Goal: Contribute content: Contribute content

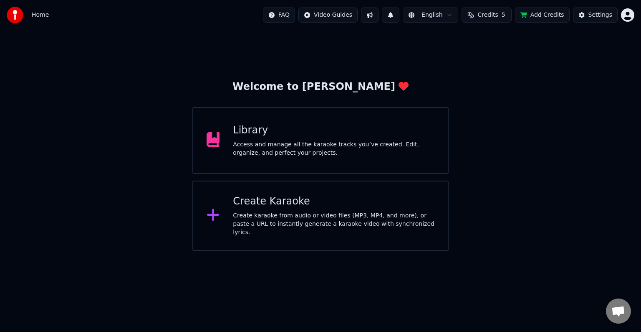
click at [341, 138] on div "Library Access and manage all the karaoke tracks you’ve created. Edit, organize…" at bounding box center [334, 140] width 202 height 33
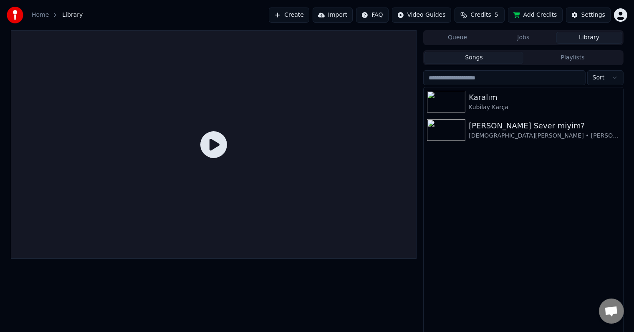
click at [453, 148] on div "Karalım [PERSON_NAME] Ben Seni Sever miyim? [DEMOGRAPHIC_DATA][PERSON_NAME] • […" at bounding box center [523, 211] width 199 height 248
click at [454, 142] on div "[PERSON_NAME] Sever miyim? [DEMOGRAPHIC_DATA][PERSON_NAME] • [PERSON_NAME]" at bounding box center [523, 130] width 199 height 28
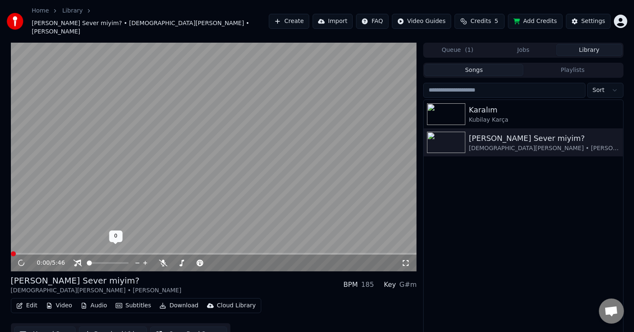
click at [87, 262] on span at bounding box center [87, 263] width 0 height 2
click at [198, 262] on span at bounding box center [193, 263] width 42 height 2
click at [223, 260] on span at bounding box center [220, 262] width 5 height 5
click at [52, 254] on div "0:08 / 5:46" at bounding box center [214, 262] width 406 height 17
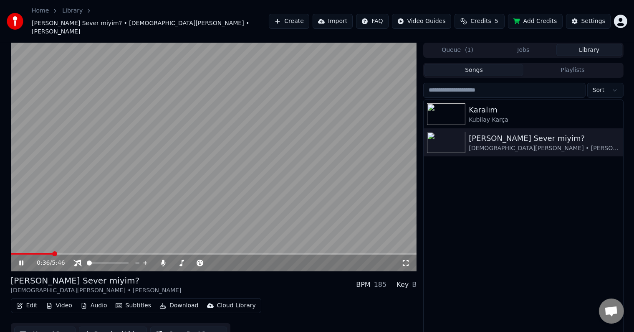
click at [53, 253] on span at bounding box center [214, 254] width 406 height 2
click at [332, 206] on video at bounding box center [214, 157] width 406 height 228
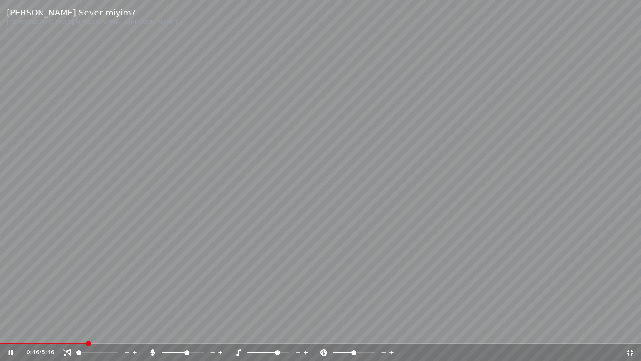
click at [190, 331] on span at bounding box center [187, 352] width 5 height 5
click at [356, 277] on video at bounding box center [320, 180] width 641 height 361
click at [590, 229] on video at bounding box center [320, 180] width 641 height 361
click at [494, 286] on video at bounding box center [320, 180] width 641 height 361
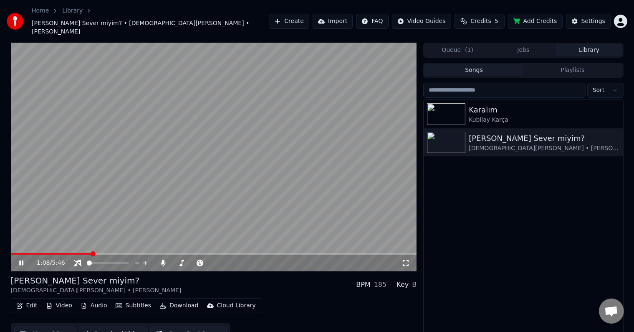
drag, startPoint x: 410, startPoint y: 251, endPoint x: 408, endPoint y: 261, distance: 10.5
click at [410, 259] on icon at bounding box center [406, 262] width 8 height 7
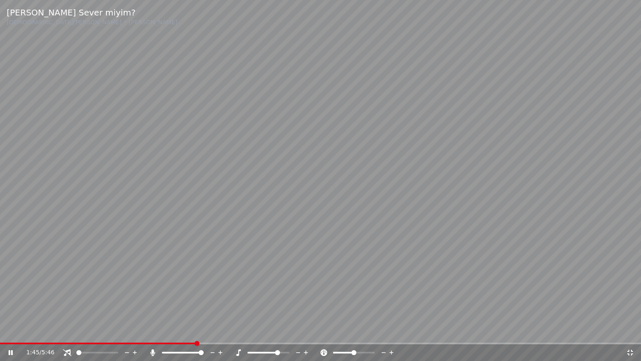
click at [629, 331] on icon at bounding box center [630, 352] width 8 height 7
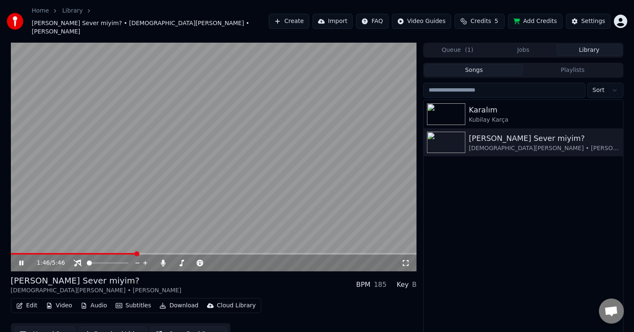
click at [504, 18] on button "Credits 5" at bounding box center [480, 21] width 50 height 15
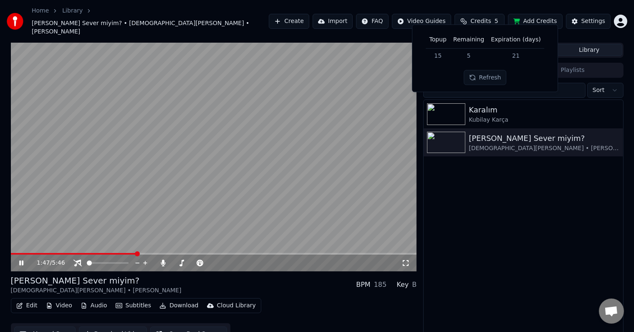
click at [496, 77] on button "Refresh" at bounding box center [485, 77] width 43 height 15
click at [474, 53] on td "5" at bounding box center [469, 55] width 38 height 15
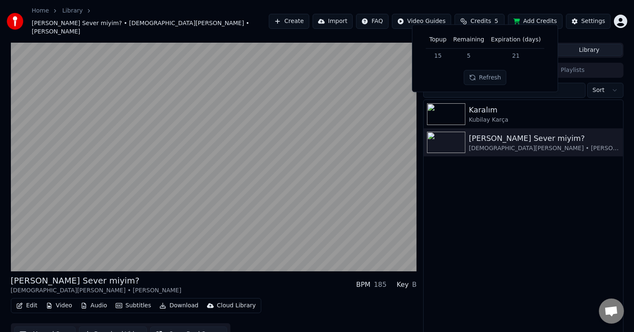
click at [506, 54] on td "21" at bounding box center [516, 55] width 56 height 15
click at [510, 55] on td "21" at bounding box center [516, 55] width 56 height 15
click at [505, 73] on button "Refresh" at bounding box center [485, 77] width 43 height 15
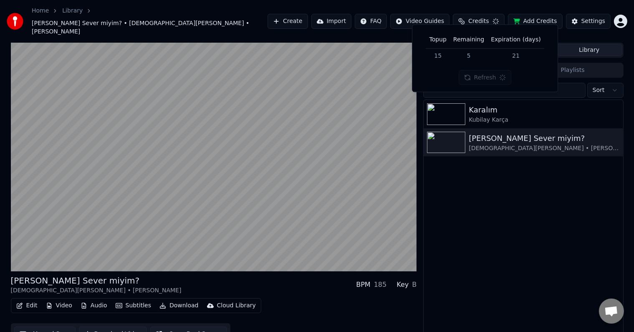
click at [503, 73] on div "Refresh" at bounding box center [485, 77] width 53 height 15
click at [518, 68] on div "Topup Remaining Expiration (days) 15 5 21 Refresh" at bounding box center [485, 57] width 132 height 53
click at [498, 165] on div "Karalım [PERSON_NAME] Ben Seni Sever miyim? [DEMOGRAPHIC_DATA][PERSON_NAME] • […" at bounding box center [523, 224] width 199 height 248
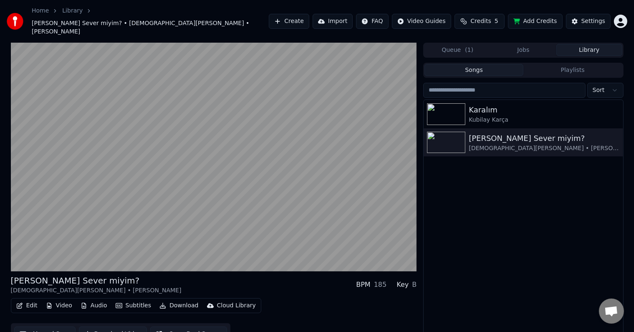
click at [524, 14] on button "Add Credits" at bounding box center [535, 21] width 55 height 15
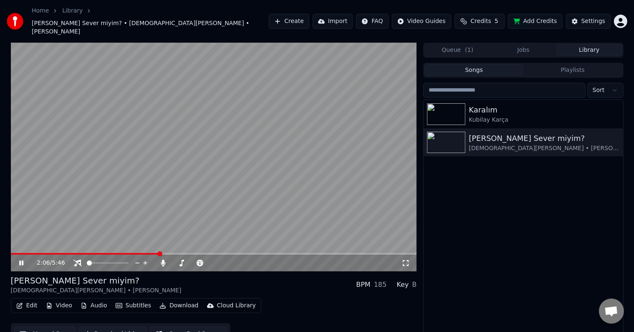
click at [309, 17] on button "Create" at bounding box center [289, 21] width 40 height 15
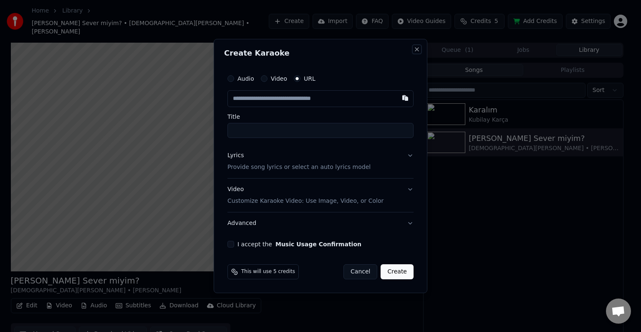
click at [416, 49] on button "Close" at bounding box center [417, 49] width 7 height 7
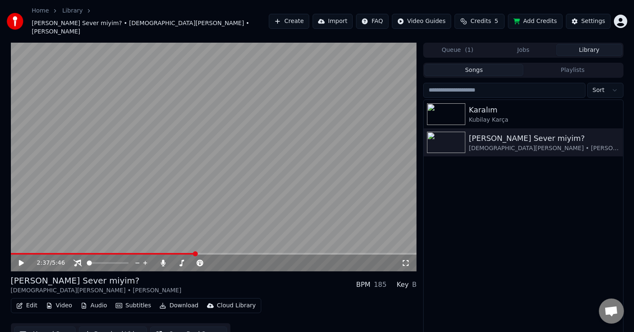
click at [332, 140] on video at bounding box center [214, 157] width 406 height 228
click at [407, 259] on icon at bounding box center [406, 262] width 8 height 7
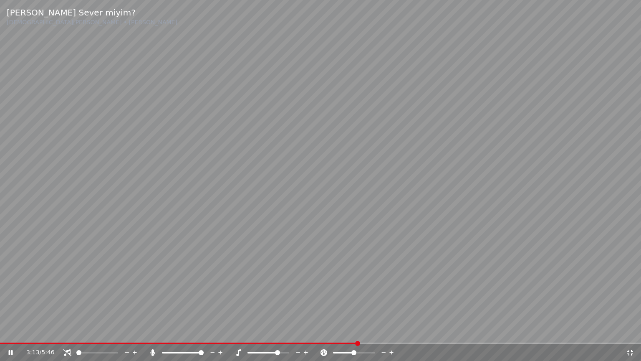
click at [557, 222] on video at bounding box center [320, 180] width 641 height 361
click at [280, 331] on span at bounding box center [277, 352] width 5 height 5
click at [508, 289] on video at bounding box center [320, 180] width 641 height 361
click at [284, 331] on span at bounding box center [286, 352] width 5 height 5
click at [428, 189] on video at bounding box center [320, 180] width 641 height 361
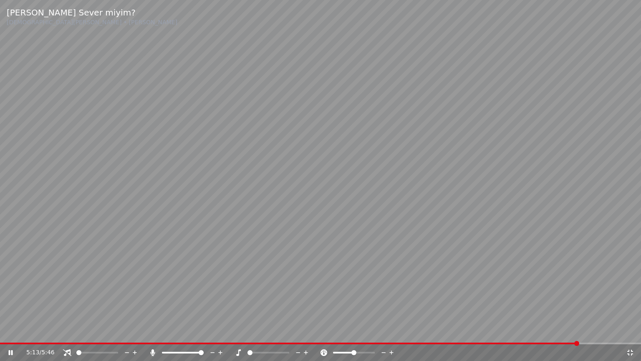
click at [306, 331] on icon at bounding box center [306, 352] width 8 height 8
click at [331, 280] on video at bounding box center [320, 180] width 641 height 361
click at [309, 331] on icon at bounding box center [306, 352] width 8 height 8
click at [421, 263] on video at bounding box center [320, 180] width 641 height 361
click at [204, 331] on span at bounding box center [201, 352] width 5 height 5
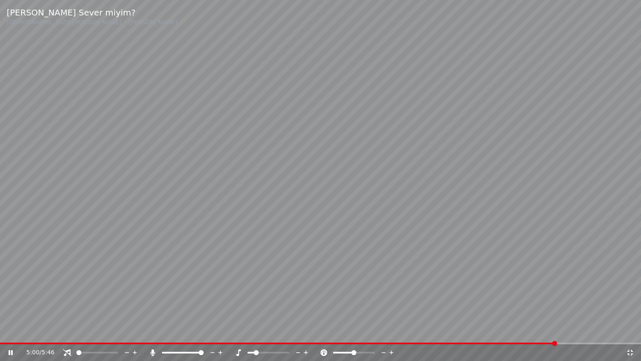
click at [592, 194] on video at bounding box center [320, 180] width 641 height 361
click at [304, 331] on div "5:35 / 5:46" at bounding box center [320, 352] width 641 height 17
click at [304, 331] on icon at bounding box center [306, 352] width 8 height 8
click at [454, 230] on video at bounding box center [320, 180] width 641 height 361
click at [301, 331] on div "5:46 / 5:46" at bounding box center [320, 352] width 641 height 17
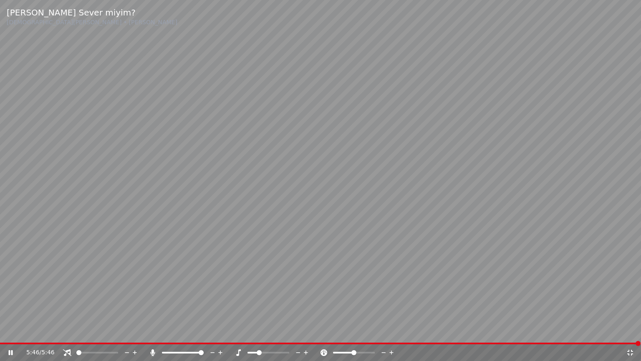
click at [301, 331] on video at bounding box center [320, 180] width 641 height 361
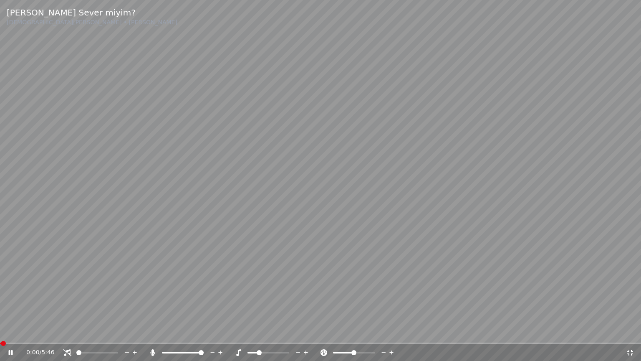
click at [301, 331] on span at bounding box center [320, 343] width 641 height 2
click at [78, 331] on span at bounding box center [39, 343] width 78 height 2
click at [304, 331] on icon at bounding box center [306, 352] width 8 height 8
click at [567, 244] on video at bounding box center [320, 180] width 641 height 361
click at [305, 331] on icon at bounding box center [306, 352] width 8 height 8
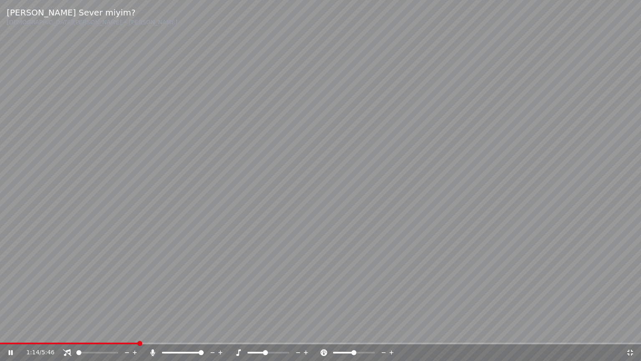
click at [579, 228] on video at bounding box center [320, 180] width 641 height 361
click at [573, 266] on video at bounding box center [320, 180] width 641 height 361
click at [627, 331] on icon at bounding box center [630, 352] width 8 height 7
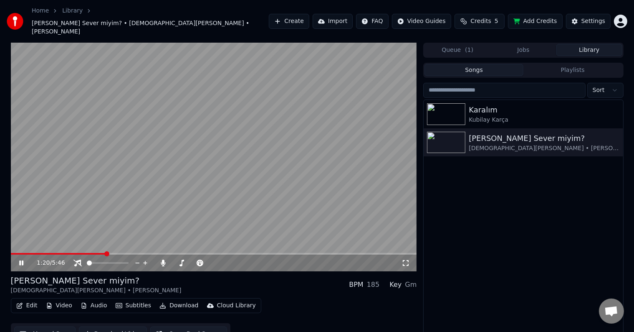
click at [401, 258] on div "1:20 / 5:46" at bounding box center [219, 262] width 365 height 8
click at [406, 259] on icon at bounding box center [406, 262] width 8 height 7
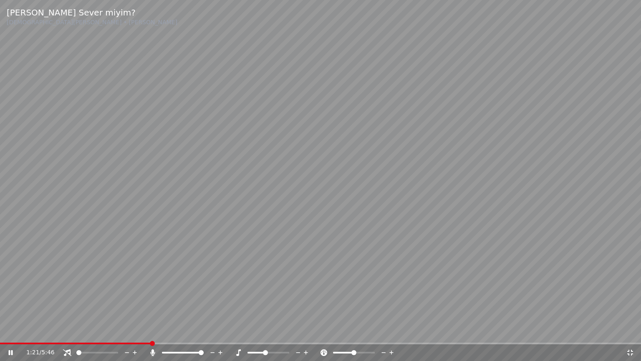
click at [484, 263] on video at bounding box center [320, 180] width 641 height 361
click at [513, 271] on video at bounding box center [320, 180] width 641 height 361
click at [306, 331] on icon at bounding box center [306, 352] width 4 height 4
click at [616, 259] on video at bounding box center [320, 180] width 641 height 361
click at [620, 279] on video at bounding box center [320, 180] width 641 height 361
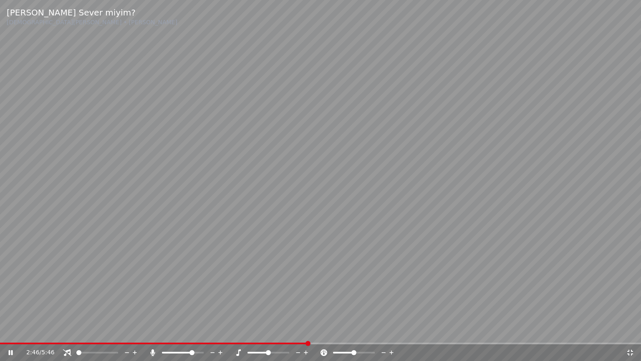
click at [193, 331] on span at bounding box center [192, 352] width 5 height 5
click at [307, 331] on icon at bounding box center [306, 352] width 8 height 8
click at [309, 331] on icon at bounding box center [306, 352] width 8 height 8
click at [630, 331] on icon at bounding box center [630, 352] width 8 height 7
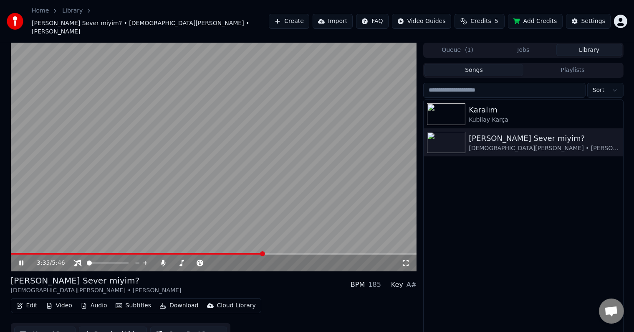
click at [274, 192] on video at bounding box center [214, 157] width 406 height 228
click at [286, 17] on button "Create" at bounding box center [289, 21] width 40 height 15
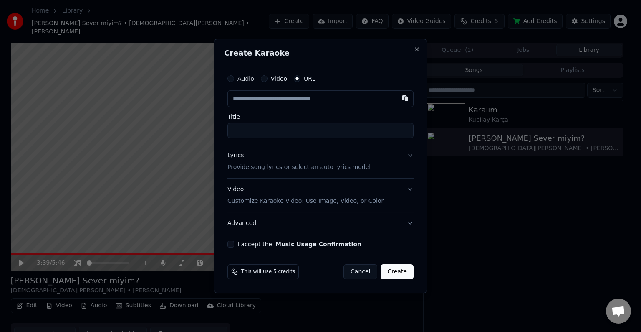
click at [282, 99] on input "text" at bounding box center [321, 98] width 186 height 17
click at [297, 130] on input "Title" at bounding box center [321, 130] width 186 height 15
type input "**********"
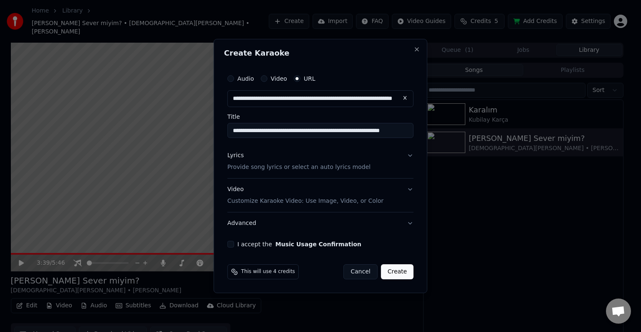
scroll to position [0, 0]
click at [397, 273] on button "Create" at bounding box center [397, 271] width 33 height 15
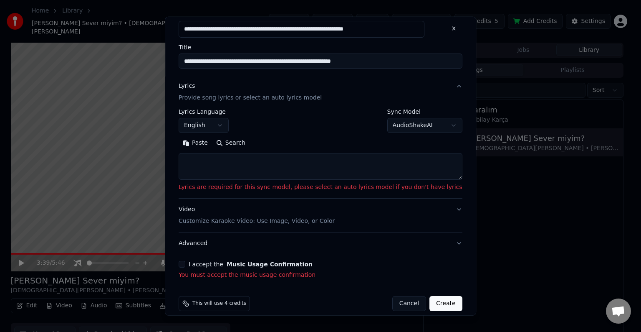
scroll to position [56, 0]
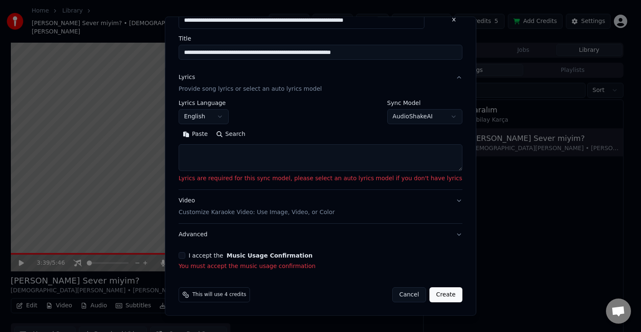
click at [228, 254] on label "I accept the Music Usage Confirmation" at bounding box center [251, 255] width 124 height 6
click at [185, 254] on button "I accept the Music Usage Confirmation" at bounding box center [182, 255] width 7 height 7
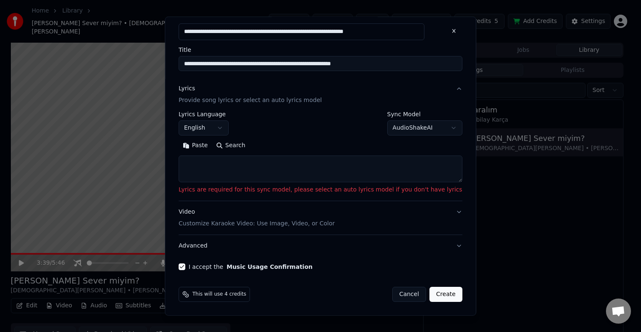
scroll to position [44, 0]
click at [430, 288] on button "Create" at bounding box center [446, 294] width 33 height 15
click at [430, 291] on button "Create" at bounding box center [446, 294] width 33 height 15
click at [430, 292] on button "Create" at bounding box center [446, 294] width 33 height 15
drag, startPoint x: 253, startPoint y: 162, endPoint x: 257, endPoint y: 169, distance: 7.7
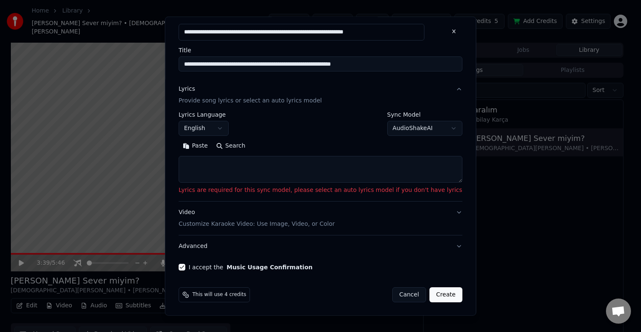
click at [254, 165] on textarea at bounding box center [321, 169] width 284 height 27
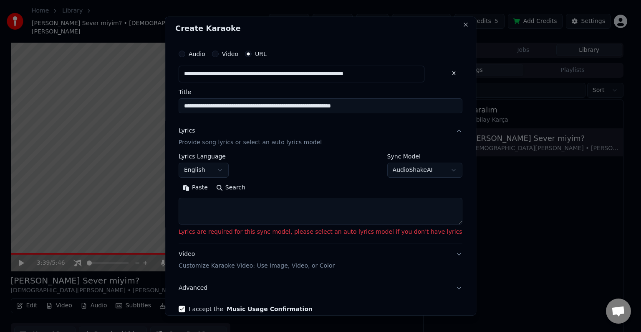
scroll to position [0, 0]
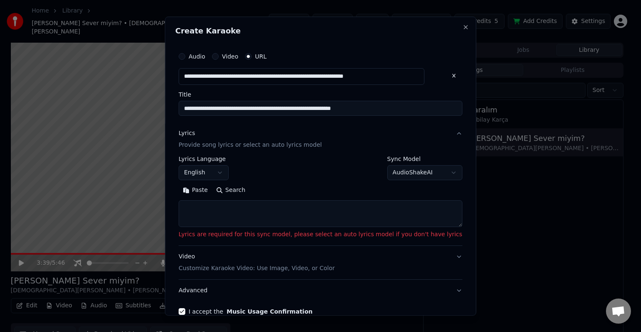
click at [212, 191] on button "Paste" at bounding box center [195, 189] width 33 height 13
type textarea "**********"
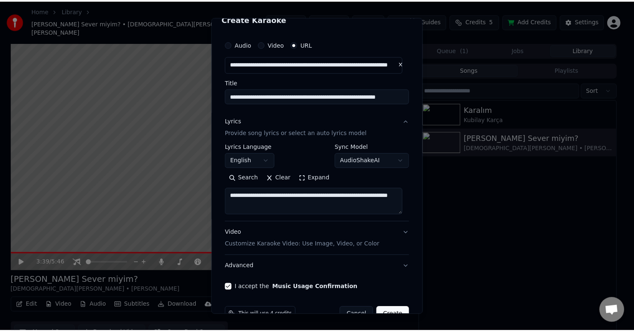
scroll to position [33, 0]
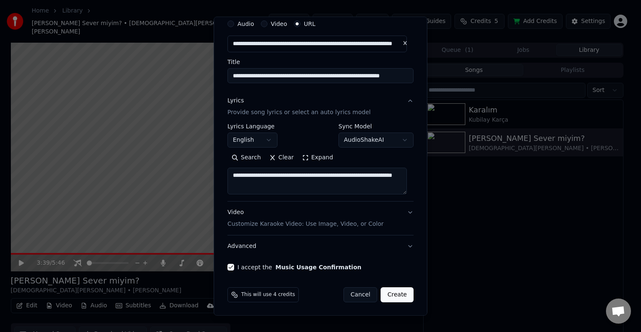
drag, startPoint x: 238, startPoint y: 178, endPoint x: 211, endPoint y: 175, distance: 27.3
click at [211, 175] on body "**********" at bounding box center [317, 166] width 634 height 332
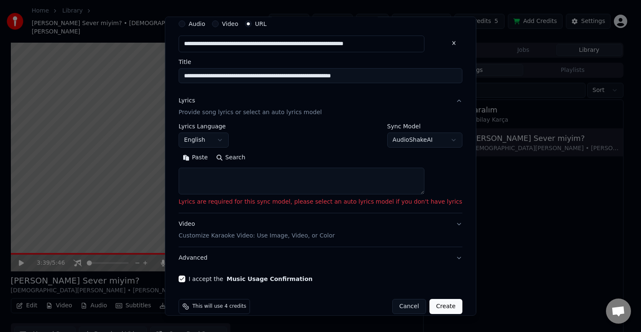
click at [243, 170] on textarea at bounding box center [302, 180] width 246 height 27
click at [212, 153] on button "Paste" at bounding box center [195, 157] width 33 height 13
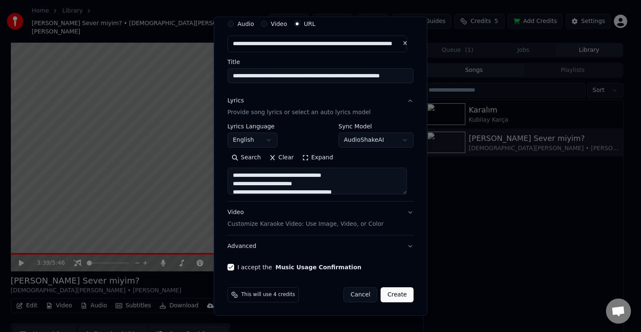
click at [384, 292] on button "Create" at bounding box center [397, 294] width 33 height 15
type textarea "**********"
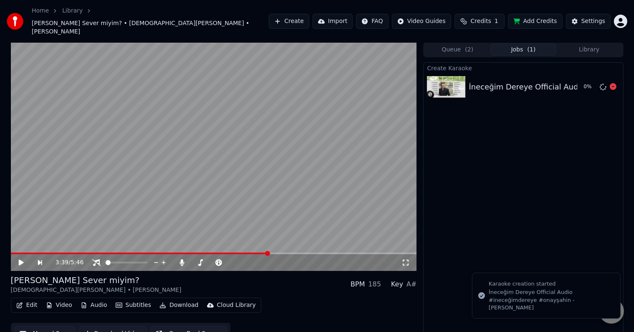
scroll to position [0, 0]
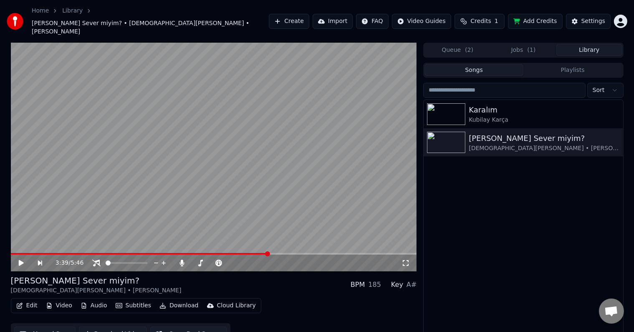
click at [585, 44] on button "Library" at bounding box center [590, 50] width 66 height 12
click at [539, 44] on button "Jobs ( 1 )" at bounding box center [524, 50] width 66 height 12
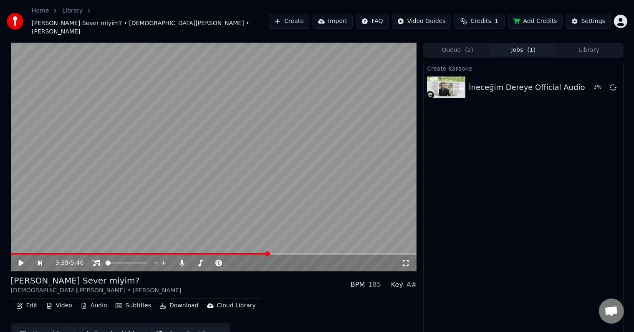
click at [483, 17] on span "Credits" at bounding box center [481, 21] width 20 height 8
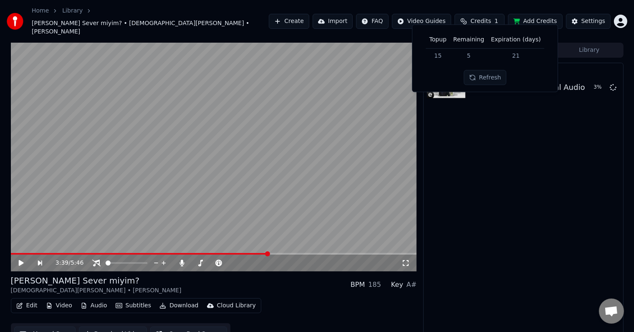
click at [483, 17] on span "Credits" at bounding box center [481, 21] width 20 height 8
click at [486, 75] on button "Refresh" at bounding box center [485, 77] width 43 height 15
drag, startPoint x: 496, startPoint y: 125, endPoint x: 507, endPoint y: 143, distance: 21.0
click at [496, 125] on div "Create Karaoke İneceğim Dereye Official Audio #ineceğimdereye #onayşahin - [PER…" at bounding box center [523, 204] width 200 height 282
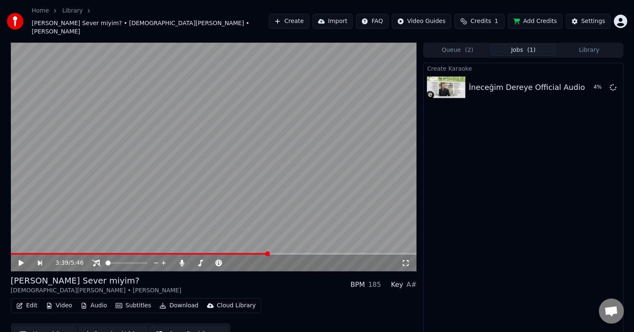
scroll to position [0, 0]
click at [346, 186] on video at bounding box center [214, 156] width 406 height 228
click at [71, 253] on span at bounding box center [41, 254] width 60 height 2
click at [84, 238] on video at bounding box center [214, 157] width 406 height 228
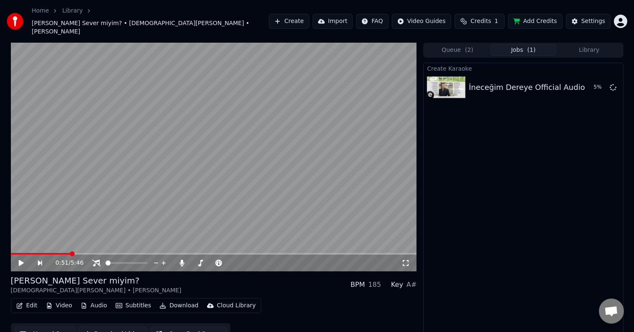
click at [308, 177] on video at bounding box center [214, 157] width 406 height 228
click at [263, 258] on icon at bounding box center [260, 262] width 8 height 8
click at [268, 258] on icon at bounding box center [268, 262] width 8 height 8
click at [268, 261] on icon at bounding box center [268, 263] width 4 height 4
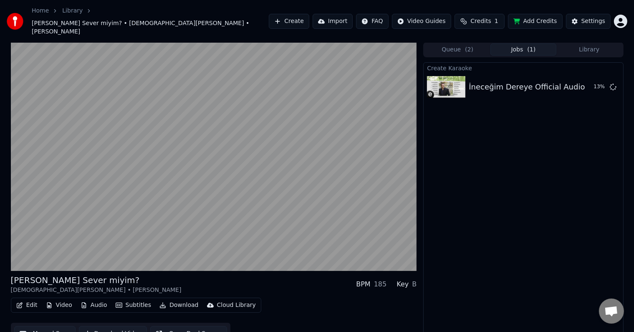
click at [575, 43] on button "Library" at bounding box center [590, 49] width 66 height 12
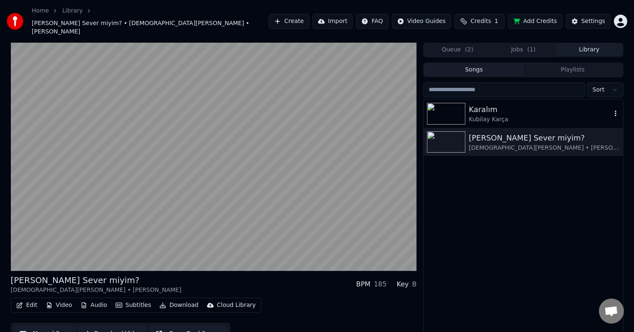
click at [507, 104] on div "Karalım" at bounding box center [540, 110] width 142 height 12
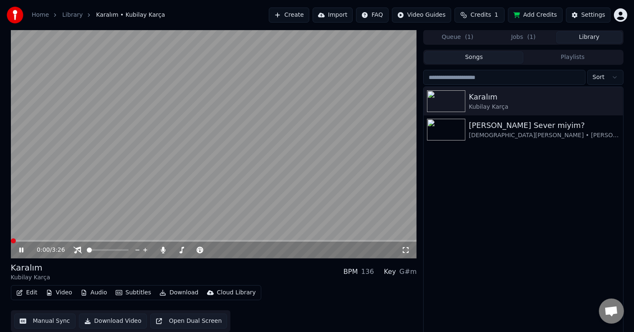
click at [62, 240] on span at bounding box center [214, 241] width 406 height 2
click at [233, 249] on span at bounding box center [230, 249] width 5 height 5
click at [274, 267] on div "Karalım [PERSON_NAME] BPM 136 Key B" at bounding box center [214, 271] width 406 height 20
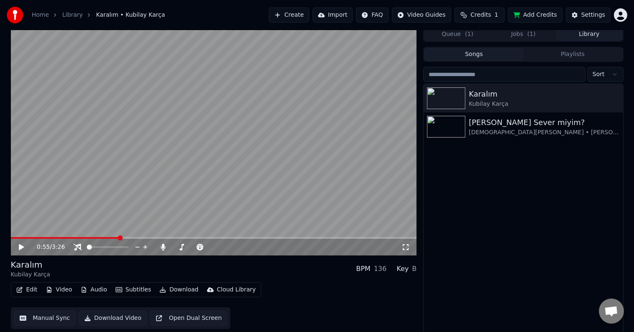
scroll to position [4, 0]
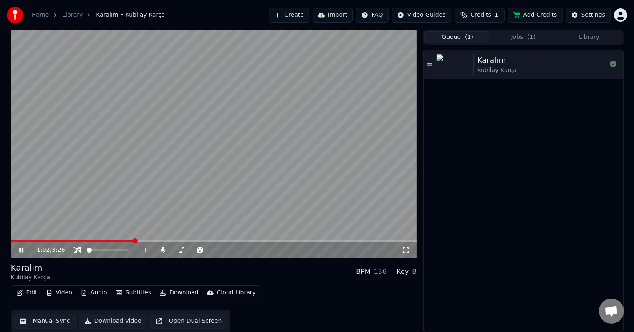
click at [479, 34] on button "Queue ( 1 )" at bounding box center [458, 37] width 66 height 12
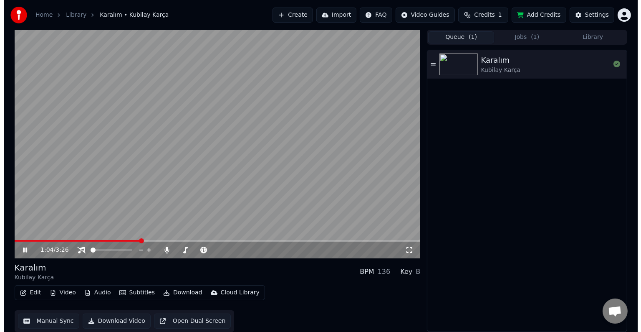
scroll to position [0, 0]
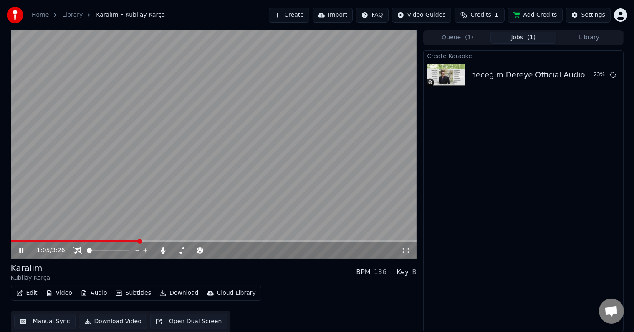
click at [550, 35] on button "Jobs ( 1 )" at bounding box center [524, 38] width 66 height 12
click at [183, 249] on div at bounding box center [200, 250] width 67 height 8
click at [192, 251] on span at bounding box center [181, 250] width 19 height 2
click at [299, 276] on div "Karalım [PERSON_NAME] BPM 136 Key B" at bounding box center [214, 272] width 406 height 20
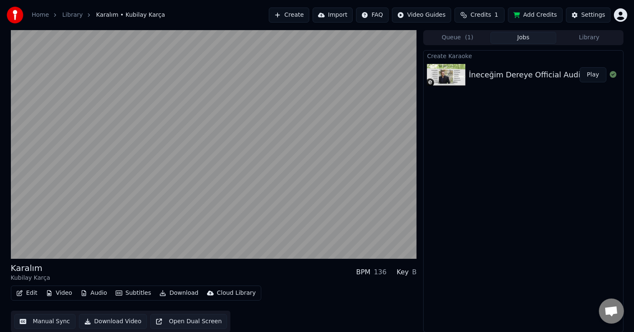
click at [567, 33] on button "Library" at bounding box center [590, 38] width 66 height 12
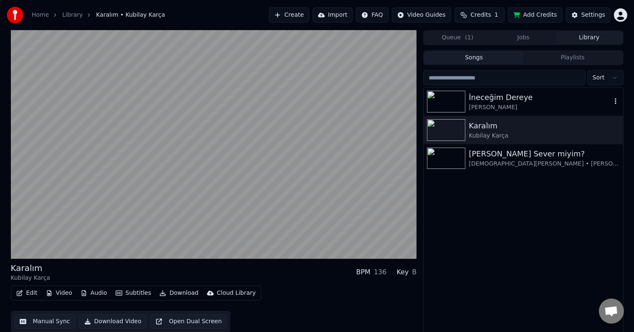
click at [451, 98] on img at bounding box center [446, 102] width 38 height 22
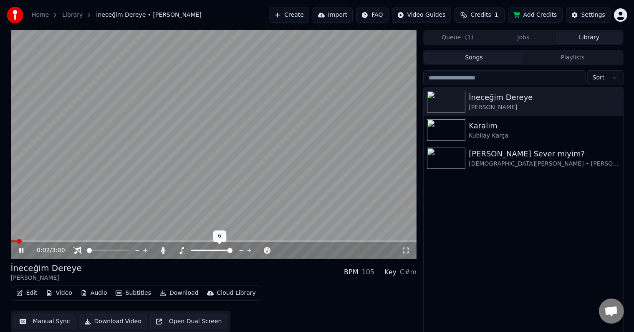
drag, startPoint x: 219, startPoint y: 248, endPoint x: 215, endPoint y: 251, distance: 4.9
click at [215, 251] on div at bounding box center [219, 250] width 67 height 8
click at [211, 251] on span at bounding box center [201, 250] width 21 height 2
click at [116, 187] on video at bounding box center [214, 144] width 406 height 228
click at [290, 166] on video at bounding box center [214, 144] width 406 height 228
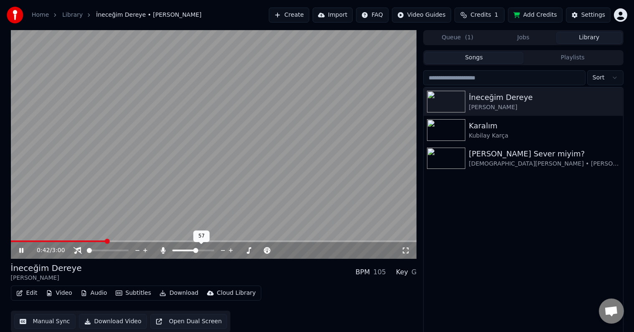
click at [185, 249] on div at bounding box center [200, 250] width 67 height 8
click at [185, 249] on span at bounding box center [178, 250] width 13 height 2
click at [410, 251] on div "0:46 / 3:00" at bounding box center [214, 250] width 400 height 8
click at [407, 249] on icon at bounding box center [406, 250] width 8 height 7
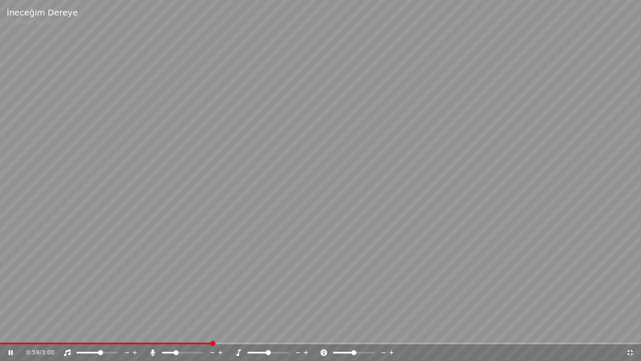
click at [100, 331] on span at bounding box center [100, 352] width 5 height 5
click at [162, 331] on span at bounding box center [164, 352] width 5 height 5
click at [86, 331] on span at bounding box center [86, 352] width 5 height 5
click at [94, 331] on span at bounding box center [94, 352] width 5 height 5
click at [101, 331] on span at bounding box center [99, 352] width 5 height 5
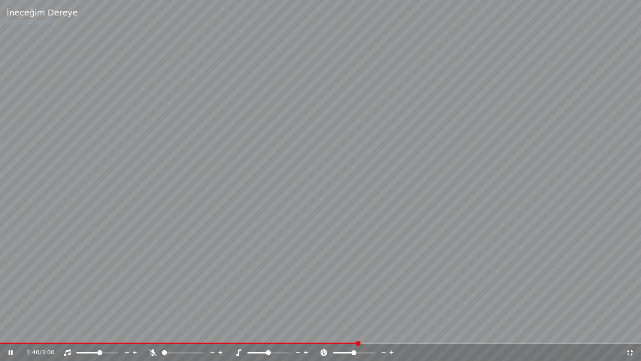
click at [92, 331] on div at bounding box center [104, 352] width 67 height 8
click at [92, 331] on span at bounding box center [93, 352] width 5 height 5
click at [189, 331] on span at bounding box center [188, 352] width 5 height 5
click at [428, 331] on span at bounding box center [320, 343] width 641 height 2
click at [94, 331] on span at bounding box center [92, 352] width 5 height 5
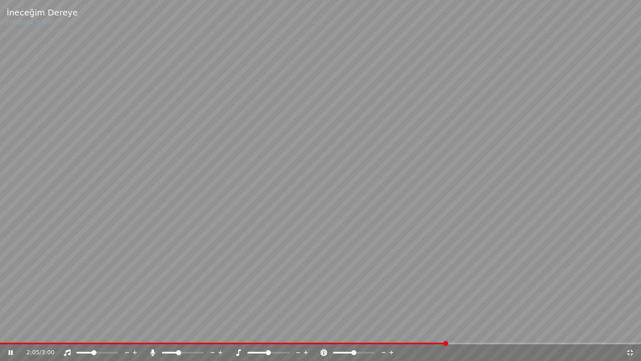
click at [175, 331] on span at bounding box center [170, 353] width 16 height 2
click at [271, 331] on span at bounding box center [268, 352] width 5 height 5
click at [162, 331] on span at bounding box center [164, 352] width 5 height 5
click at [102, 331] on span at bounding box center [97, 353] width 42 height 2
click at [519, 235] on video at bounding box center [320, 180] width 641 height 361
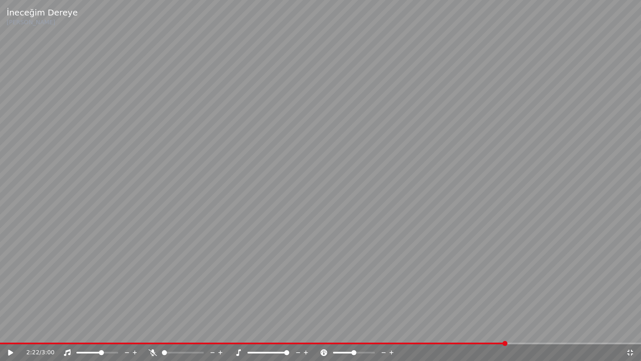
click at [514, 245] on video at bounding box center [320, 180] width 641 height 361
click at [197, 331] on div at bounding box center [190, 352] width 67 height 8
click at [197, 331] on span at bounding box center [183, 353] width 42 height 2
click at [86, 331] on span at bounding box center [88, 352] width 5 height 5
click at [192, 331] on span at bounding box center [190, 352] width 5 height 5
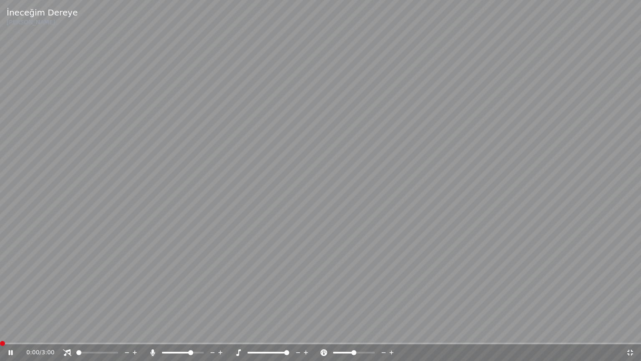
click at [0, 331] on span at bounding box center [0, 343] width 0 height 2
click at [118, 331] on span at bounding box center [97, 353] width 42 height 2
click at [248, 331] on span at bounding box center [250, 352] width 5 height 5
click at [286, 292] on video at bounding box center [320, 180] width 641 height 361
click at [486, 262] on video at bounding box center [320, 180] width 641 height 361
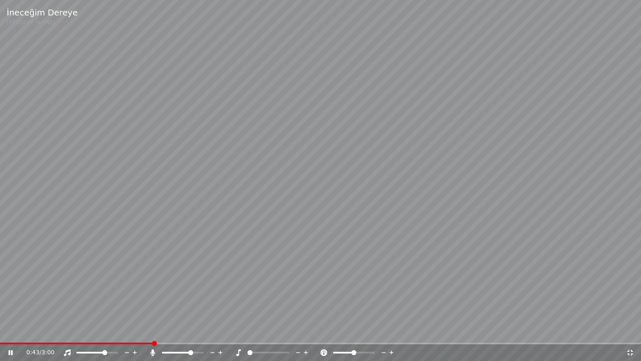
drag, startPoint x: 80, startPoint y: 354, endPoint x: 71, endPoint y: 353, distance: 8.4
click at [72, 331] on div at bounding box center [104, 352] width 67 height 8
click at [79, 331] on span at bounding box center [90, 353] width 29 height 2
click at [79, 331] on span at bounding box center [81, 352] width 5 height 5
click at [590, 315] on video at bounding box center [320, 180] width 641 height 361
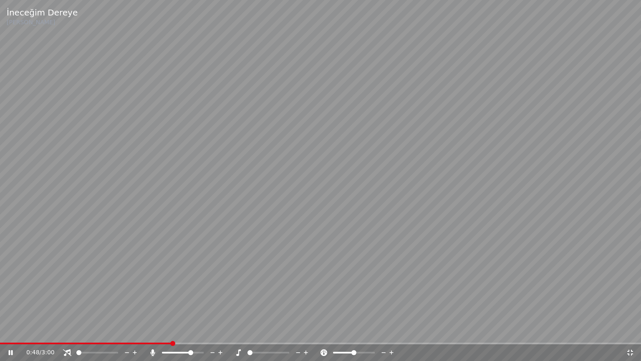
click at [590, 315] on video at bounding box center [320, 180] width 641 height 361
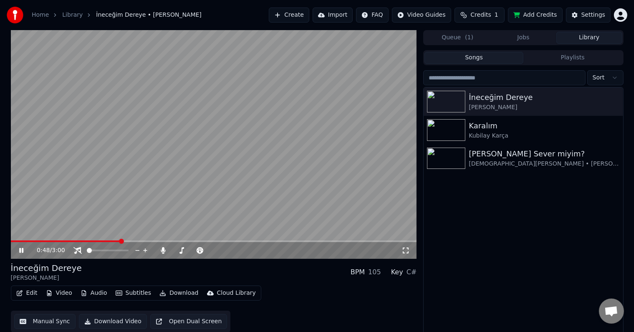
click at [590, 306] on div "İneceğim [PERSON_NAME] Karalım [PERSON_NAME] Ben Seni Sever miyim? [DEMOGRAPHIC…" at bounding box center [523, 211] width 199 height 248
click at [304, 15] on button "Create" at bounding box center [289, 15] width 40 height 15
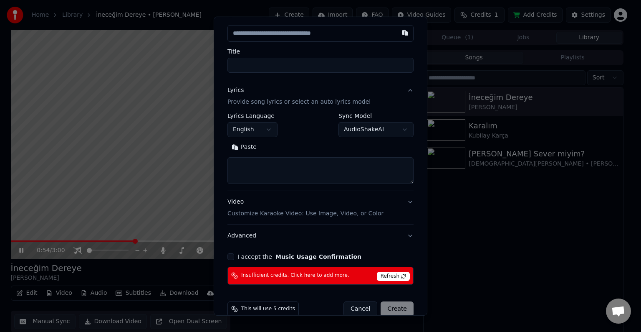
scroll to position [57, 0]
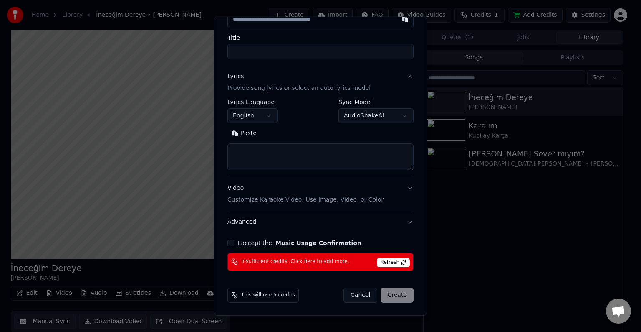
click at [380, 264] on span "Refresh" at bounding box center [393, 262] width 33 height 9
click at [390, 262] on span "Refresh" at bounding box center [393, 262] width 33 height 9
click at [392, 261] on span "Refresh" at bounding box center [393, 262] width 33 height 9
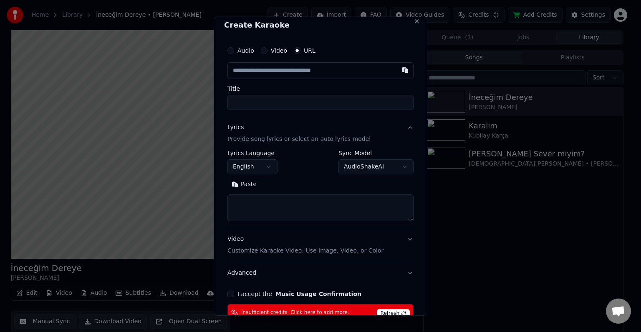
scroll to position [0, 0]
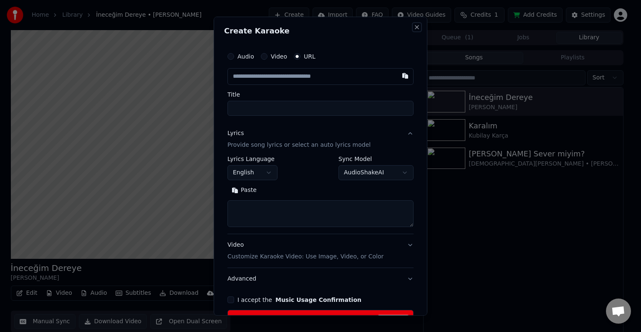
click at [414, 30] on button "Close" at bounding box center [417, 27] width 7 height 7
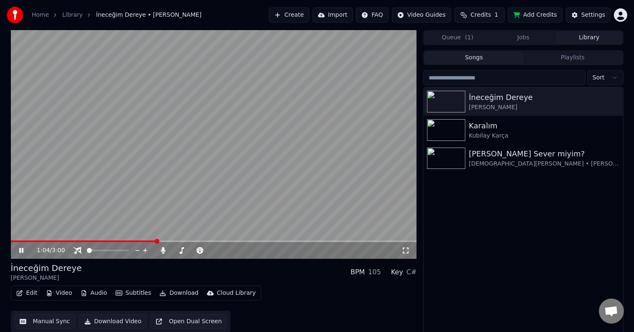
click at [474, 11] on button "Credits 1" at bounding box center [480, 15] width 50 height 15
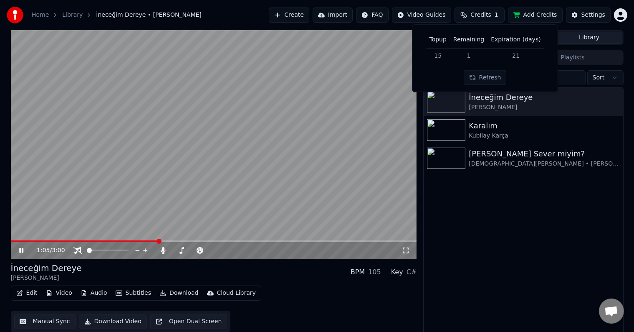
click at [473, 53] on td "1" at bounding box center [469, 55] width 38 height 15
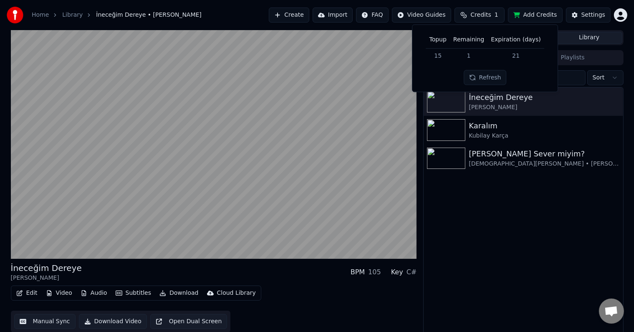
click at [446, 59] on td "15" at bounding box center [438, 55] width 24 height 15
click at [475, 55] on td "1" at bounding box center [469, 55] width 38 height 15
click at [472, 56] on td "1" at bounding box center [469, 55] width 38 height 15
click at [473, 56] on td "1" at bounding box center [469, 55] width 38 height 15
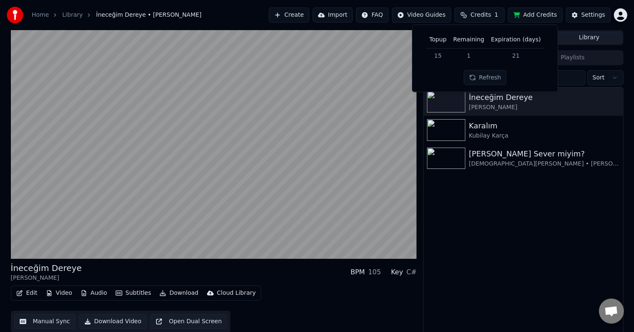
click at [488, 74] on button "Refresh" at bounding box center [485, 77] width 43 height 15
click at [477, 218] on div "İneceğim [PERSON_NAME] Karalım [PERSON_NAME] Ben Seni Sever miyim? [DEMOGRAPHIC…" at bounding box center [523, 211] width 199 height 248
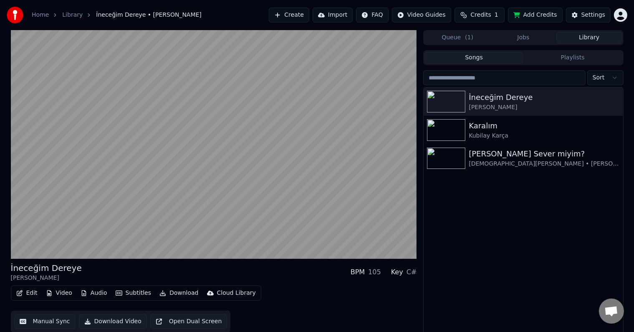
click at [299, 17] on button "Create" at bounding box center [289, 15] width 40 height 15
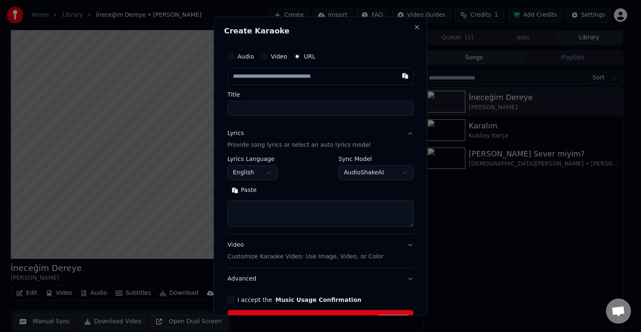
click at [313, 108] on input "Title" at bounding box center [321, 108] width 186 height 15
click at [313, 76] on input "text" at bounding box center [321, 76] width 186 height 17
paste input "**********"
type input "**********"
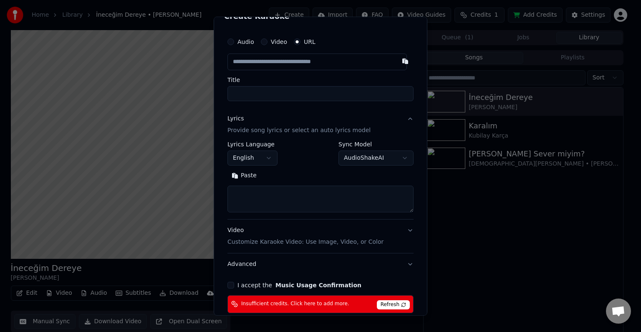
scroll to position [57, 0]
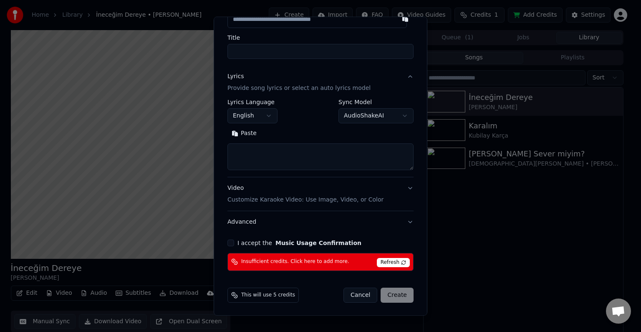
click at [304, 142] on div "Paste" at bounding box center [321, 148] width 186 height 43
drag, startPoint x: 304, startPoint y: 142, endPoint x: 301, endPoint y: 149, distance: 7.3
click at [301, 149] on div "Paste" at bounding box center [321, 148] width 186 height 43
drag, startPoint x: 277, startPoint y: 151, endPoint x: 271, endPoint y: 149, distance: 6.4
click at [277, 151] on textarea at bounding box center [321, 156] width 186 height 27
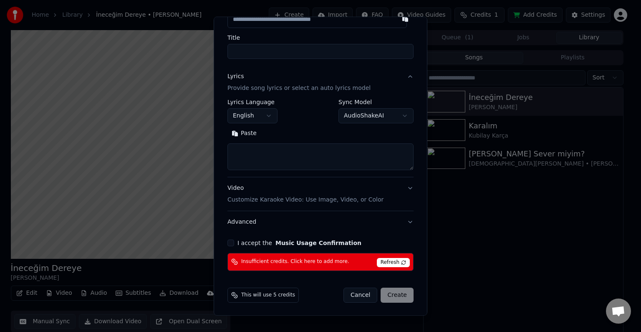
click at [251, 136] on button "Paste" at bounding box center [244, 133] width 33 height 13
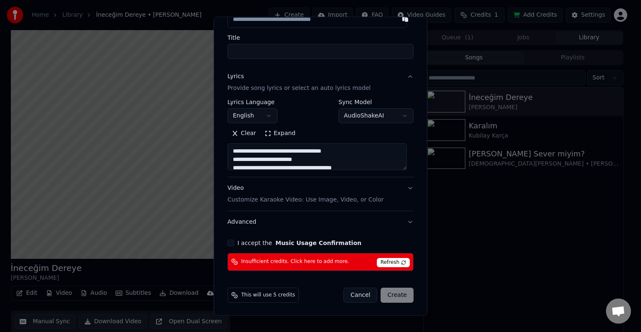
click at [227, 243] on div "**********" at bounding box center [320, 131] width 193 height 286
click at [229, 245] on div "I accept the Music Usage Confirmation" at bounding box center [321, 242] width 186 height 7
click at [234, 243] on div "I accept the Music Usage Confirmation" at bounding box center [321, 242] width 186 height 7
click at [236, 241] on div "I accept the Music Usage Confirmation" at bounding box center [321, 242] width 186 height 7
click at [234, 241] on div "I accept the Music Usage Confirmation" at bounding box center [321, 242] width 186 height 7
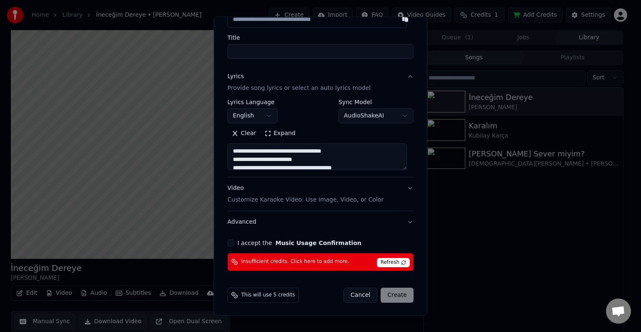
click at [234, 241] on button "I accept the Music Usage Confirmation" at bounding box center [231, 242] width 7 height 7
click at [232, 241] on button "I accept the Music Usage Confirmation" at bounding box center [231, 242] width 7 height 7
click at [401, 296] on div "Cancel Create" at bounding box center [379, 294] width 70 height 15
click at [401, 295] on div "Cancel Create" at bounding box center [379, 294] width 70 height 15
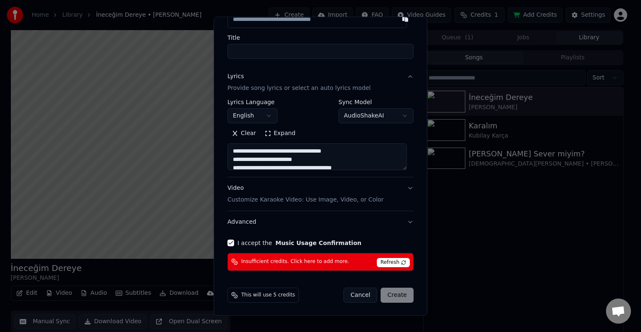
click at [400, 295] on div "Cancel Create" at bounding box center [379, 294] width 70 height 15
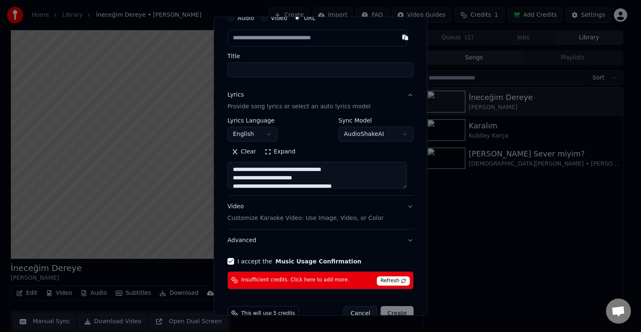
scroll to position [0, 0]
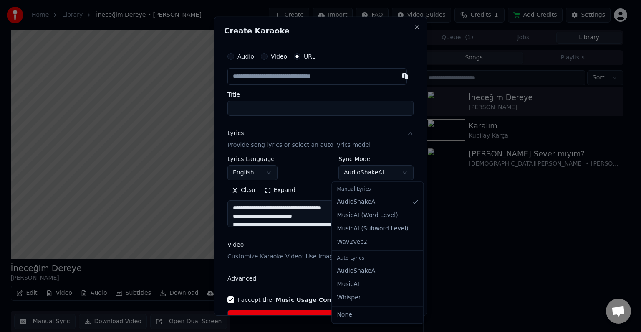
click at [397, 169] on body "**********" at bounding box center [317, 166] width 634 height 332
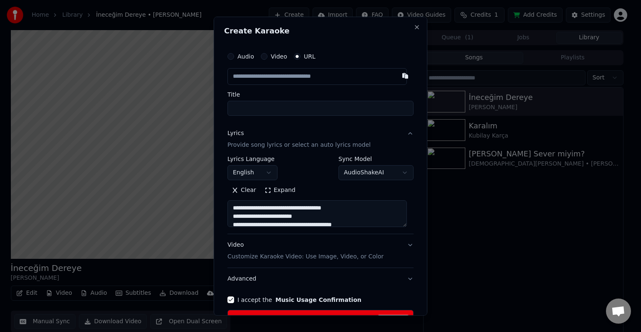
click at [388, 167] on body "**********" at bounding box center [317, 166] width 634 height 332
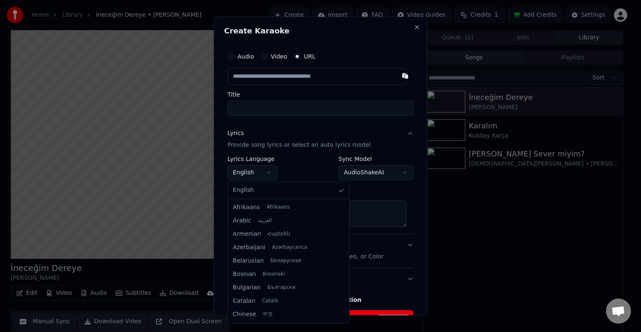
click at [261, 170] on body "**********" at bounding box center [317, 166] width 634 height 332
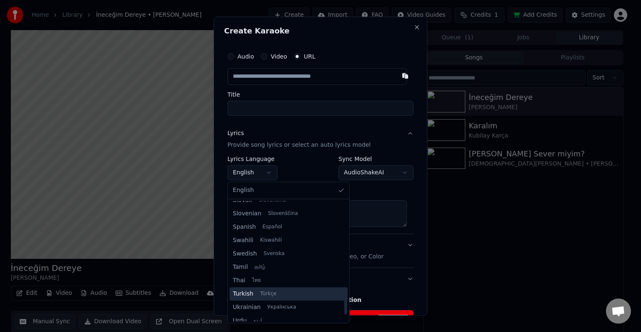
scroll to position [641, 0]
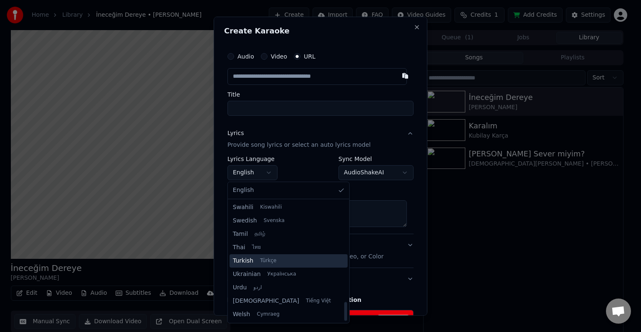
type textarea "**********"
select select "**"
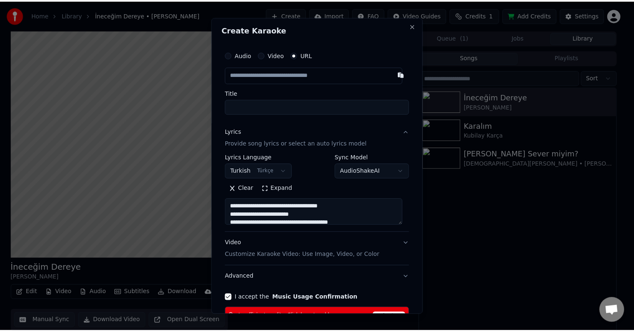
scroll to position [0, 0]
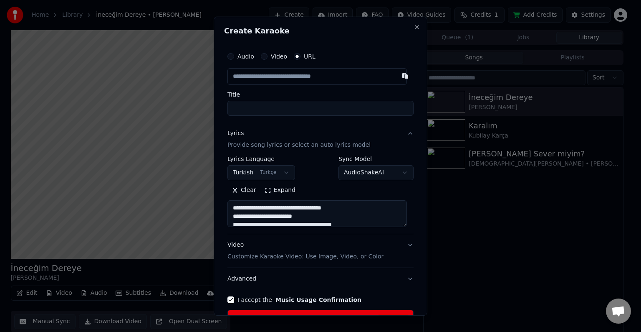
drag, startPoint x: 407, startPoint y: 38, endPoint x: 406, endPoint y: 33, distance: 5.1
click at [406, 35] on div "**********" at bounding box center [321, 166] width 214 height 299
click at [406, 29] on h2 "Create Karaoke" at bounding box center [320, 31] width 193 height 8
click at [414, 28] on button "Close" at bounding box center [417, 27] width 7 height 7
type textarea "**********"
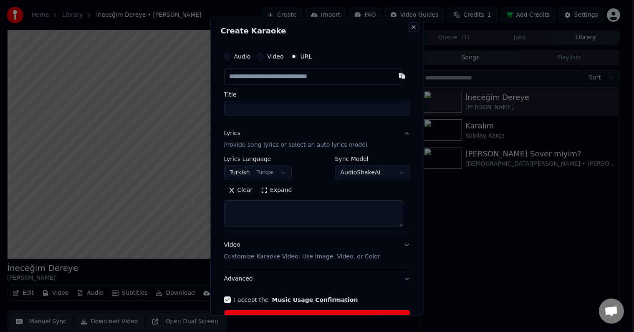
select select
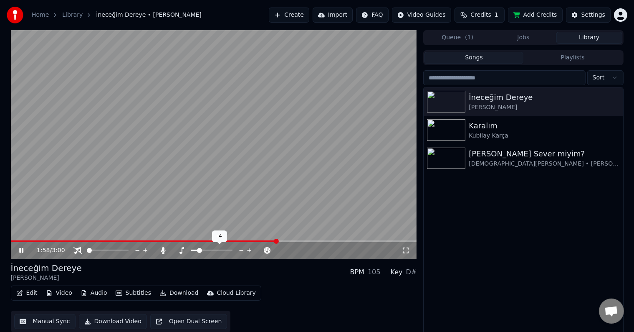
click at [197, 250] on span at bounding box center [212, 250] width 42 height 2
click at [405, 251] on icon at bounding box center [406, 250] width 8 height 7
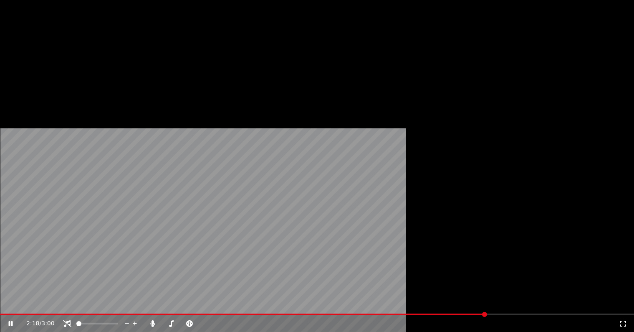
click at [329, 239] on video at bounding box center [317, 178] width 634 height 357
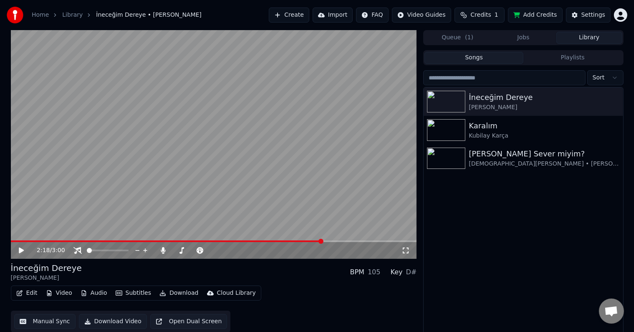
click at [335, 240] on span at bounding box center [214, 241] width 406 height 2
click at [338, 240] on span at bounding box center [214, 241] width 406 height 2
click at [298, 159] on video at bounding box center [214, 144] width 406 height 228
click at [303, 148] on video at bounding box center [214, 144] width 406 height 228
click at [531, 227] on div "İneceğim [PERSON_NAME] Karalım [PERSON_NAME] Ben Seni Sever miyim? [DEMOGRAPHIC…" at bounding box center [523, 211] width 199 height 248
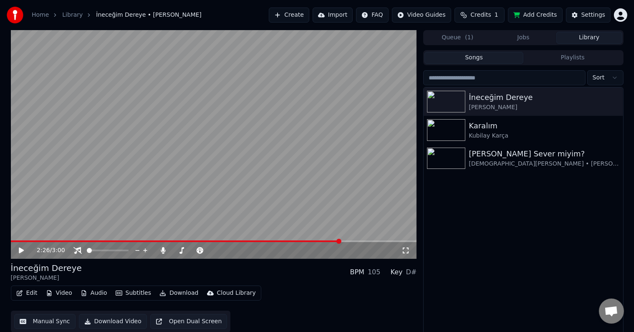
click at [531, 227] on div "İneceğim [PERSON_NAME] Karalım [PERSON_NAME] Ben Seni Sever miyim? [DEMOGRAPHIC…" at bounding box center [523, 211] width 199 height 248
click at [377, 204] on video at bounding box center [214, 144] width 406 height 228
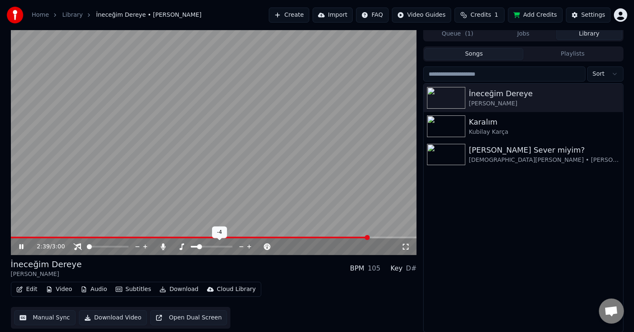
click at [250, 248] on icon at bounding box center [249, 246] width 8 height 8
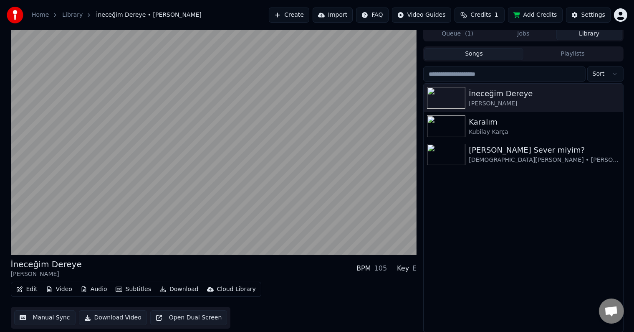
click at [514, 263] on div "İneceğim [PERSON_NAME] Karalım [PERSON_NAME] Ben Seni Sever miyim? [DEMOGRAPHIC…" at bounding box center [523, 208] width 199 height 248
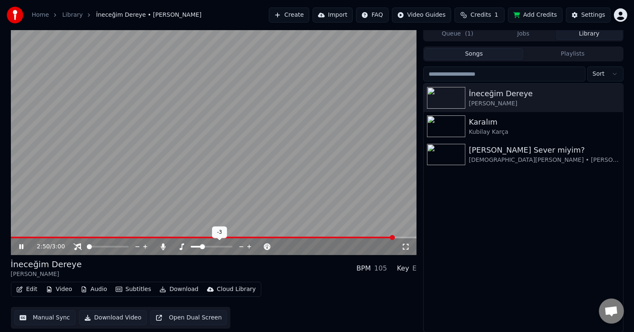
click at [248, 245] on icon at bounding box center [249, 246] width 8 height 8
click at [223, 248] on span at bounding box center [220, 246] width 5 height 5
click at [272, 270] on div "İneceğim Dereye [PERSON_NAME] BPM 105 Key A#m" at bounding box center [214, 268] width 406 height 20
